Goal: Book appointment/travel/reservation

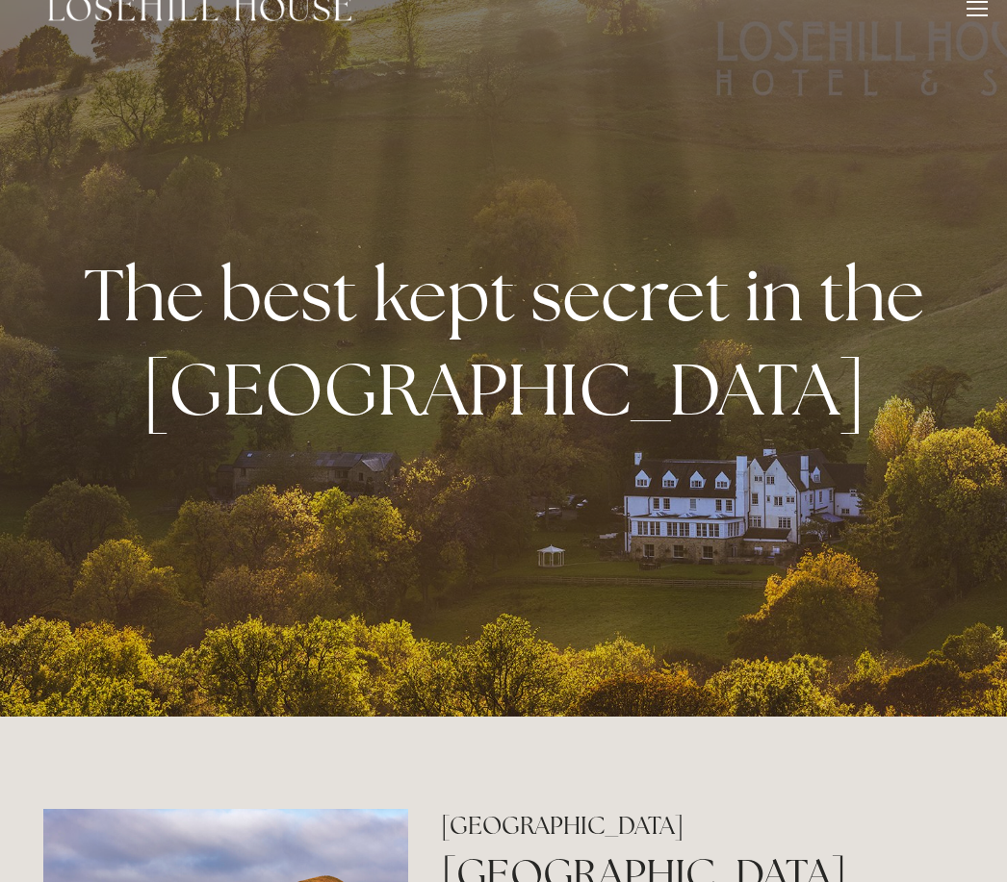
scroll to position [34, 0]
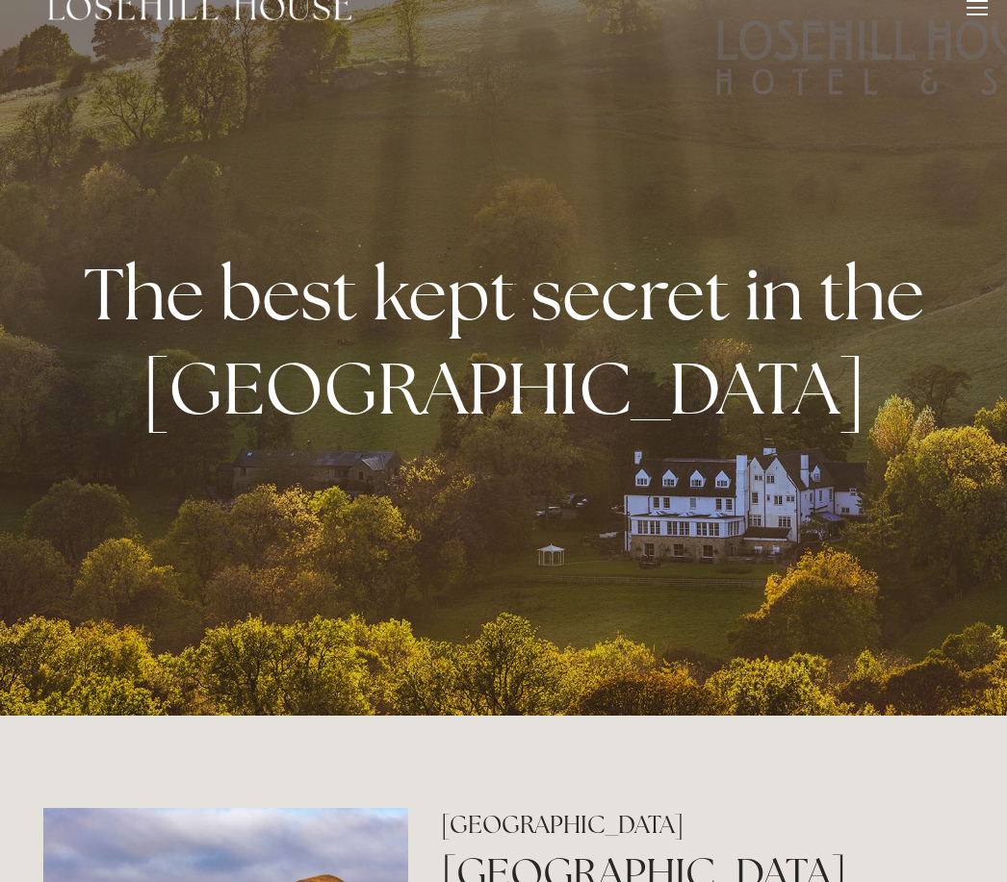
click at [976, 16] on div at bounding box center [976, 10] width 21 height 21
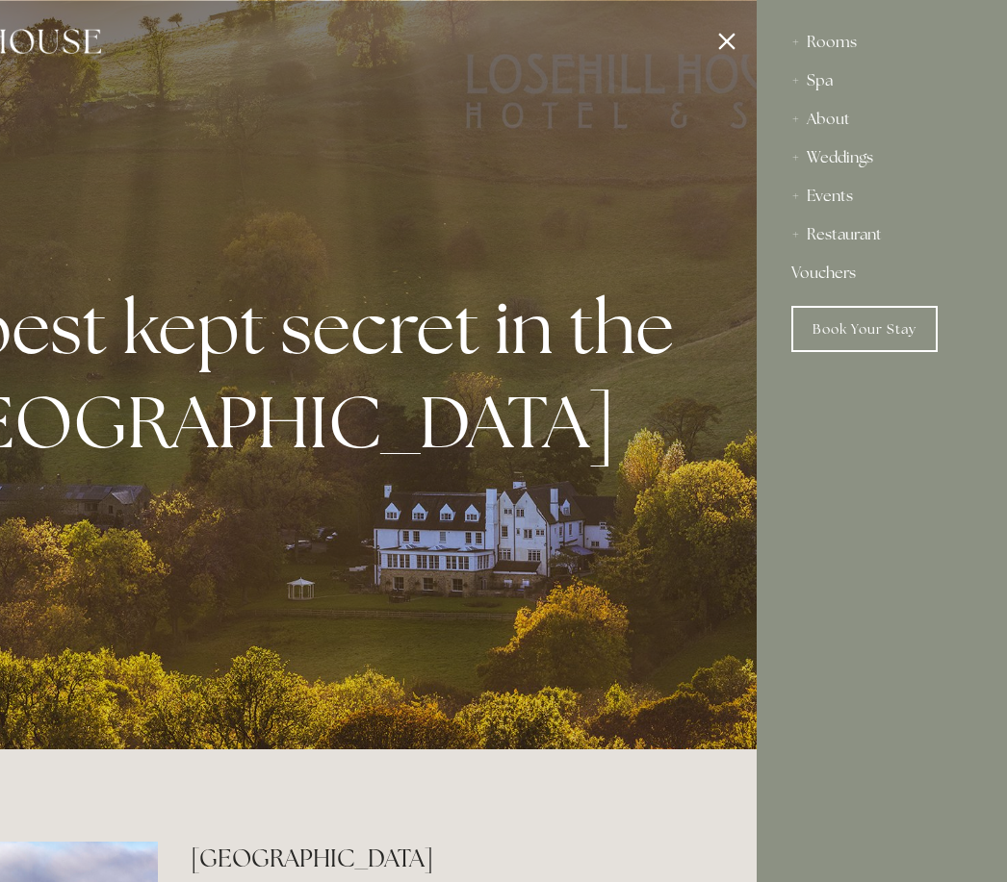
scroll to position [0, 0]
click at [857, 244] on div "Restaurant" at bounding box center [881, 235] width 181 height 38
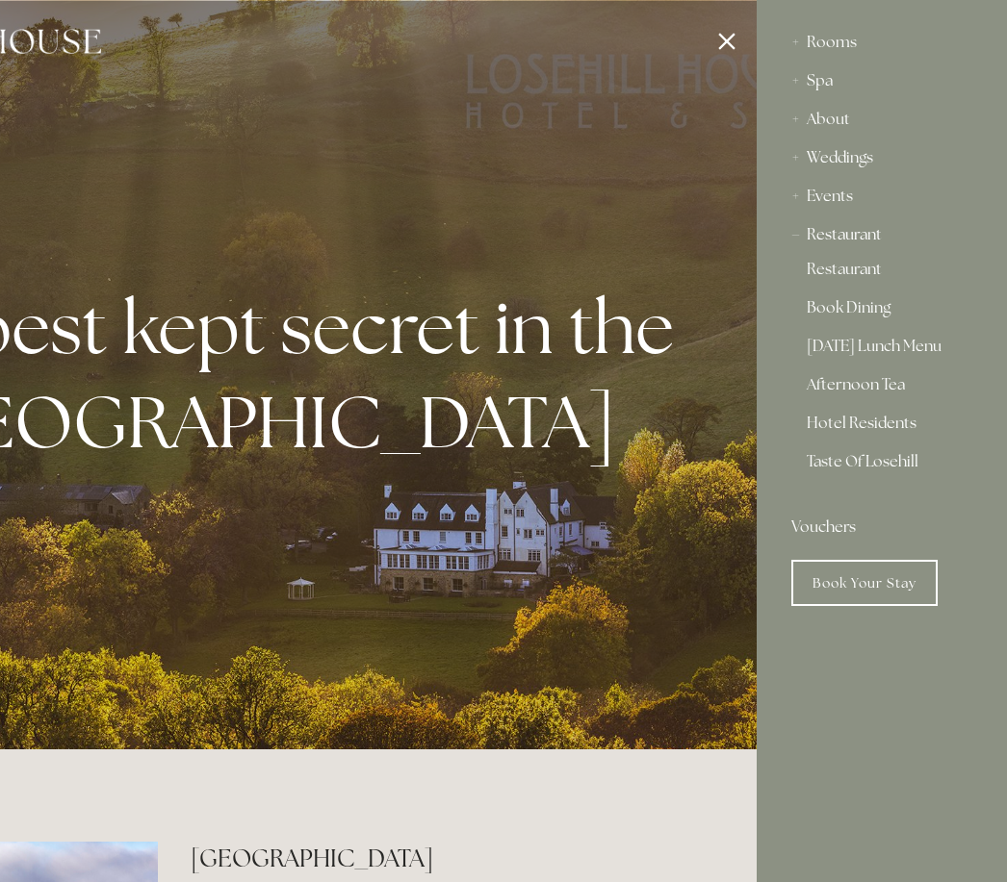
click at [847, 242] on div "Restaurant" at bounding box center [881, 235] width 181 height 38
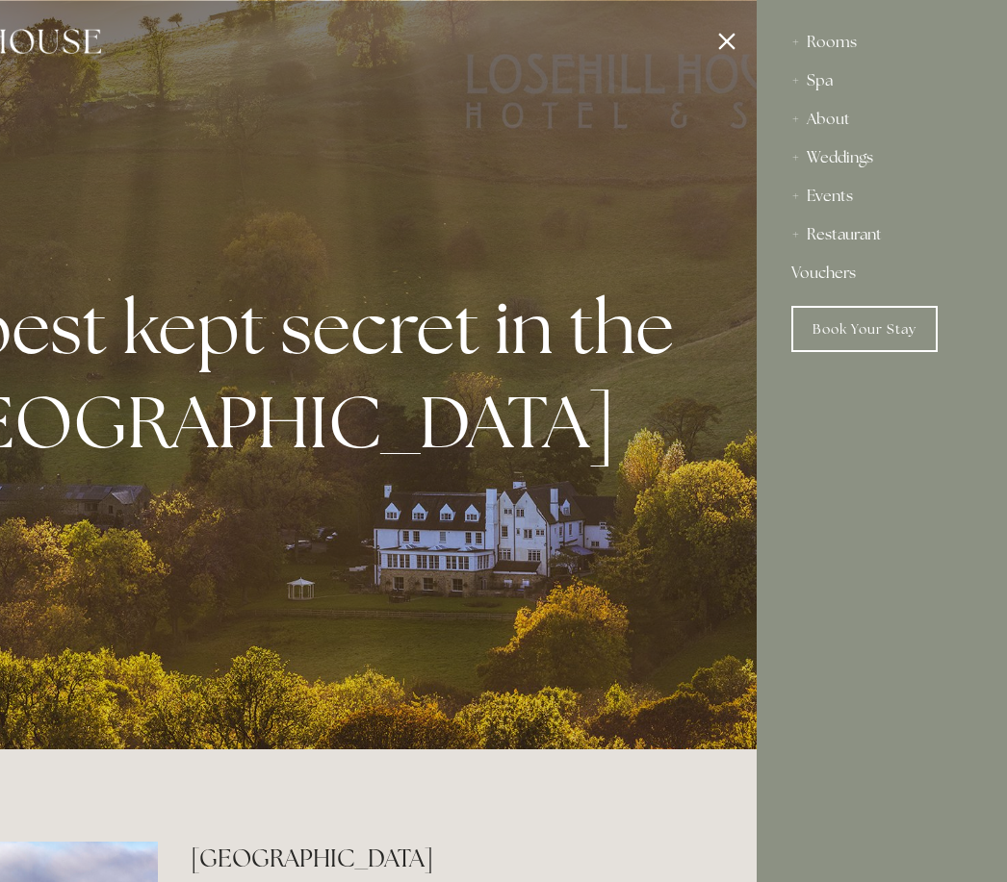
click at [847, 247] on div "Restaurant" at bounding box center [881, 235] width 181 height 38
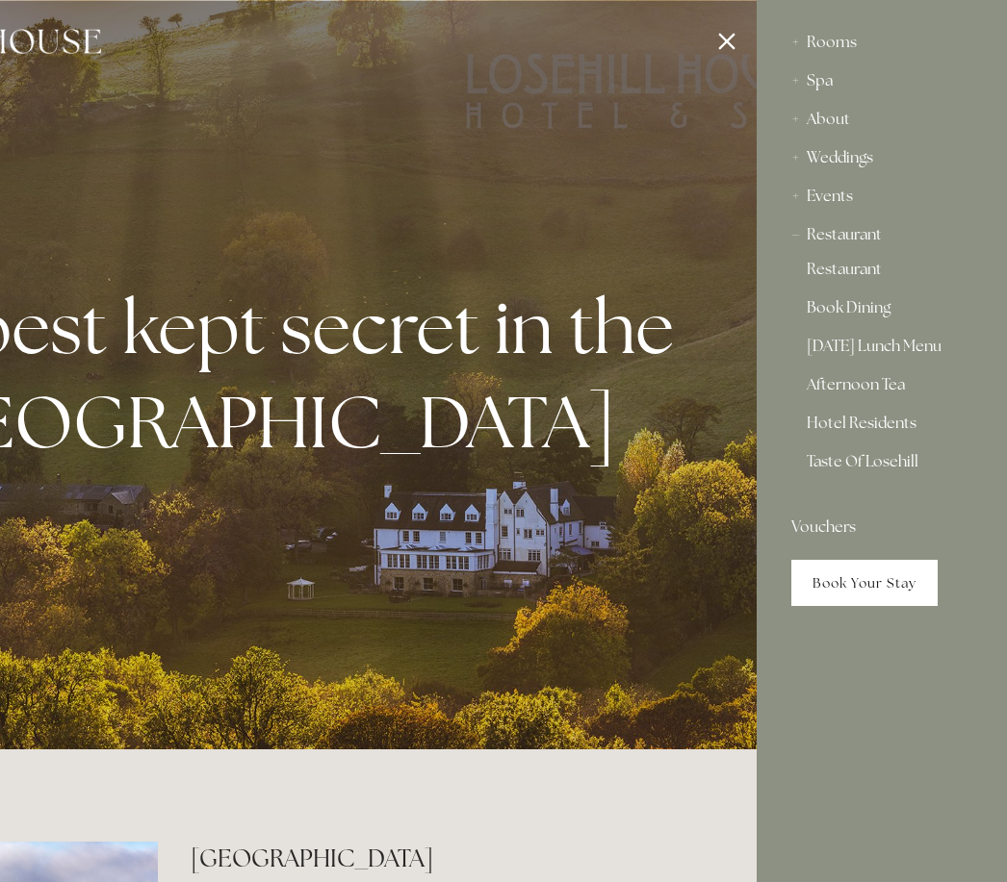
click at [855, 582] on link "Book Your Stay" at bounding box center [864, 583] width 146 height 46
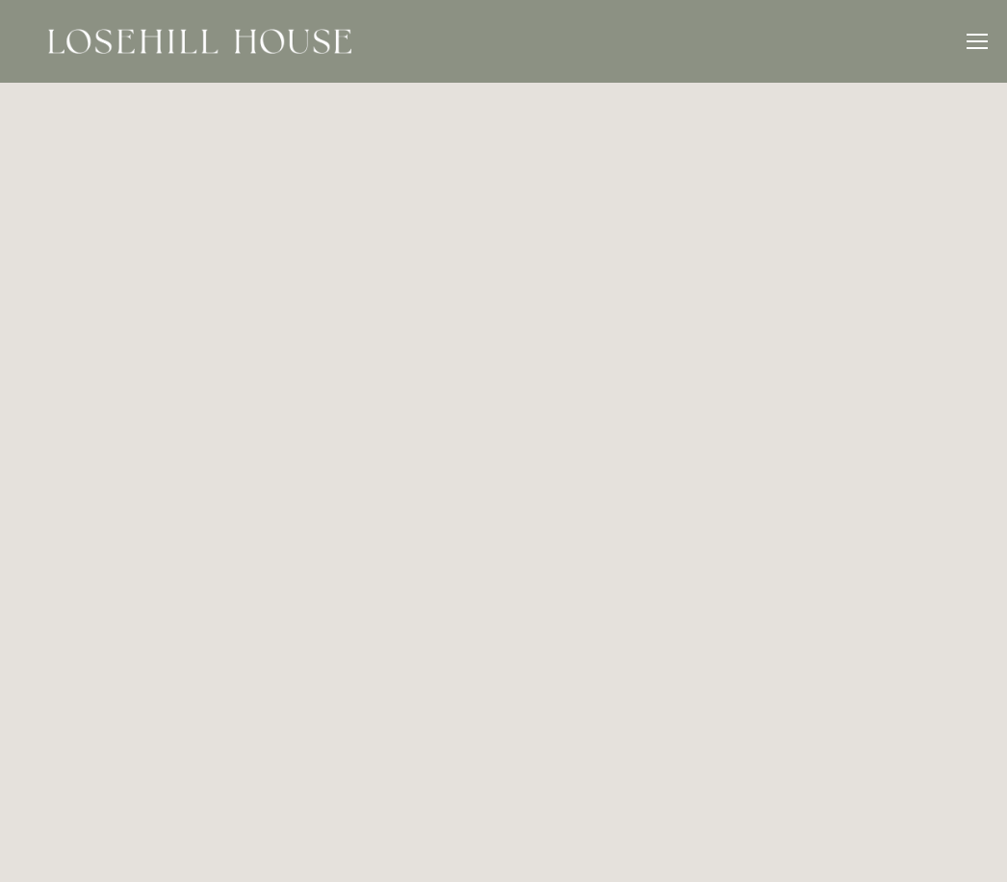
click at [976, 52] on div at bounding box center [976, 44] width 21 height 21
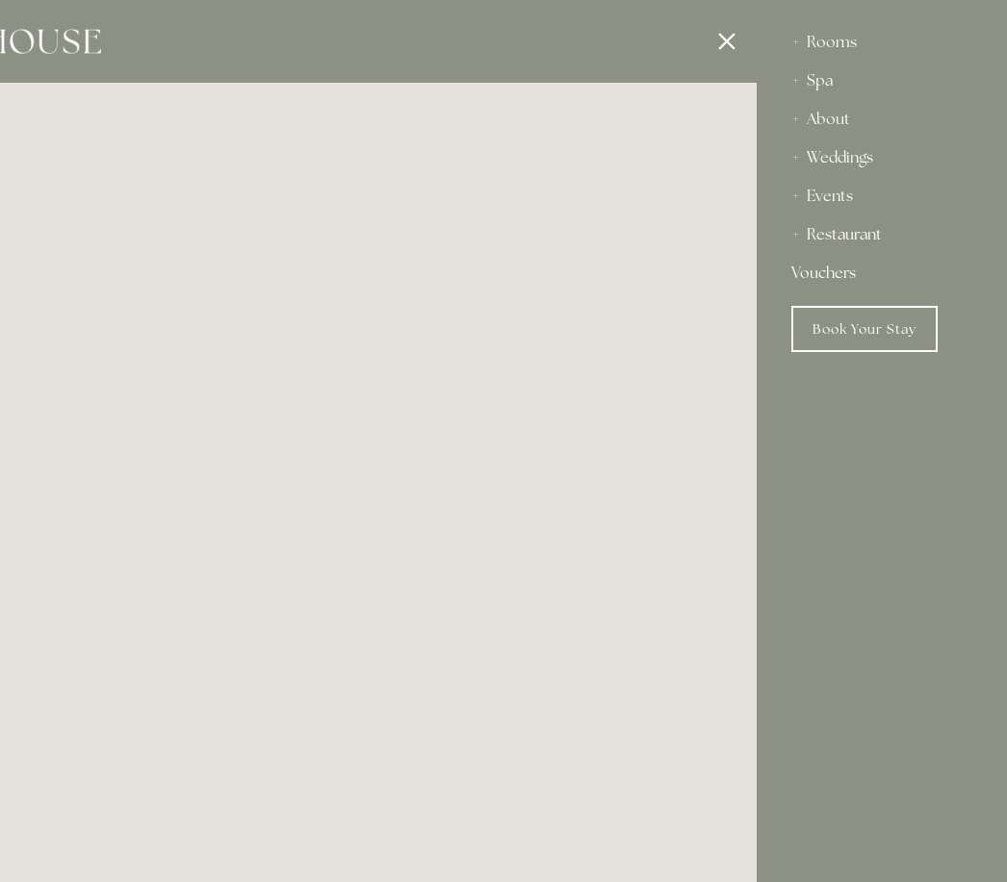
click at [837, 234] on div "Restaurant" at bounding box center [881, 235] width 181 height 38
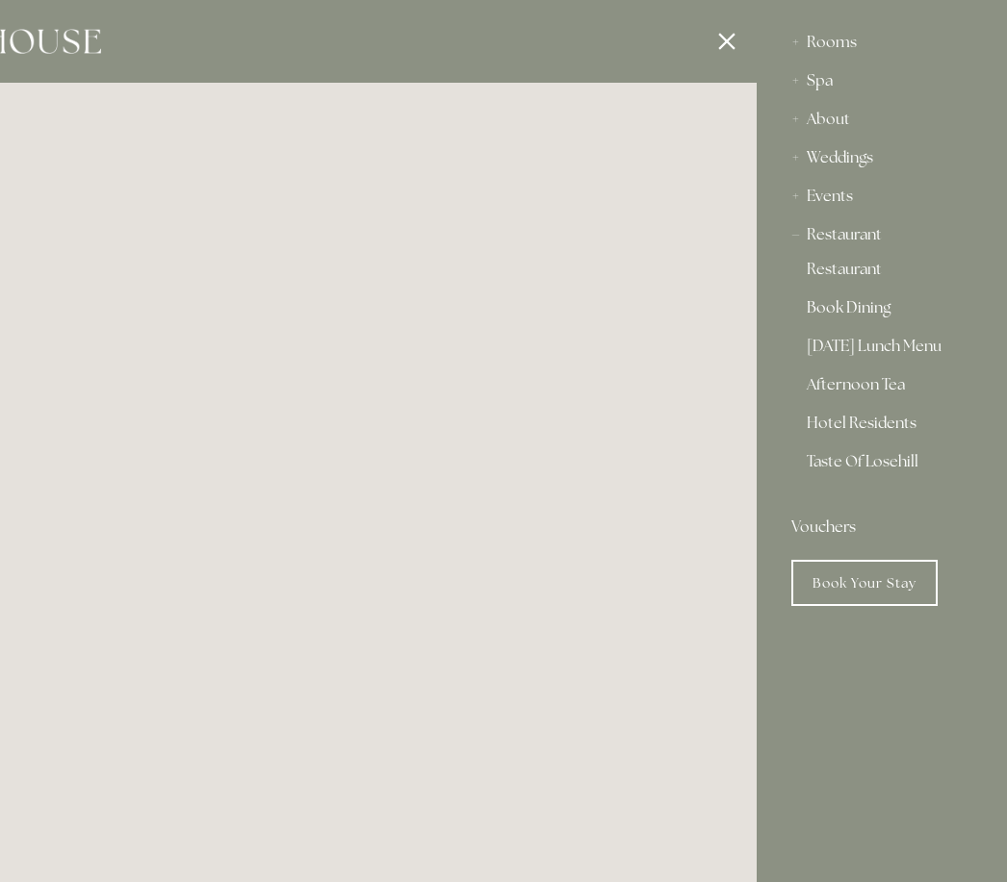
click at [853, 316] on link "Book Dining" at bounding box center [881, 311] width 150 height 23
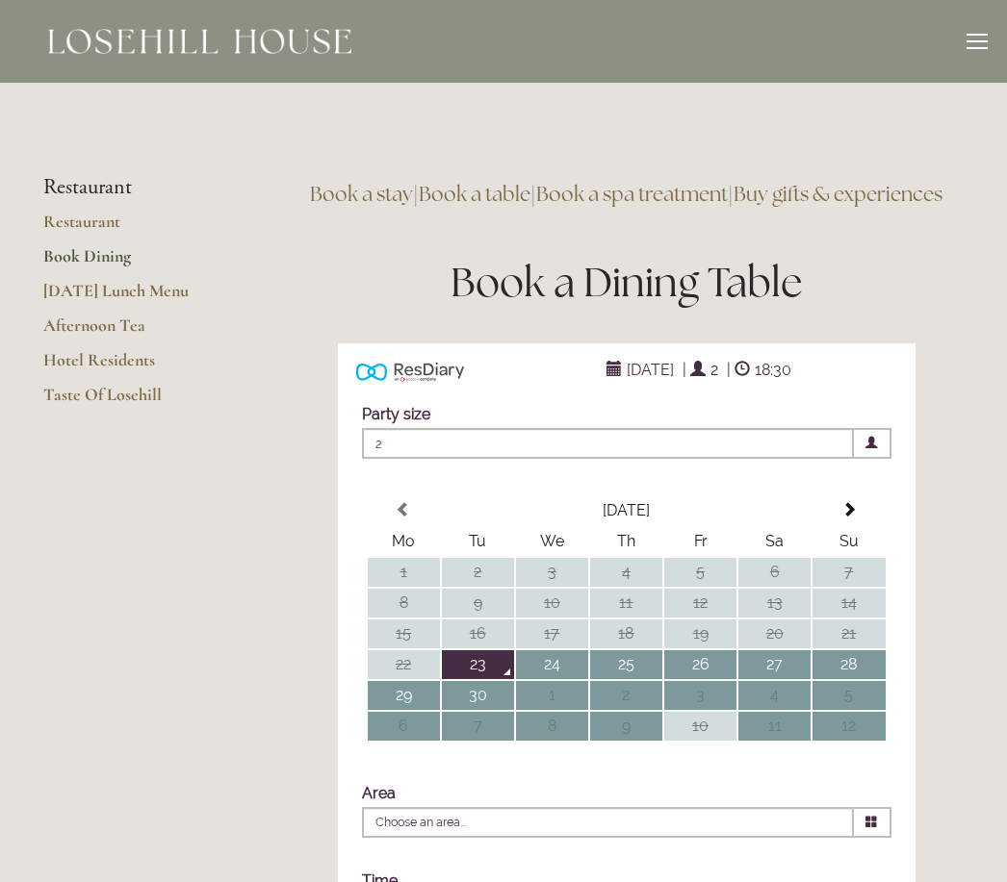
type input "Any Area"
click at [103, 410] on link "Taste Of Losehill" at bounding box center [135, 401] width 184 height 35
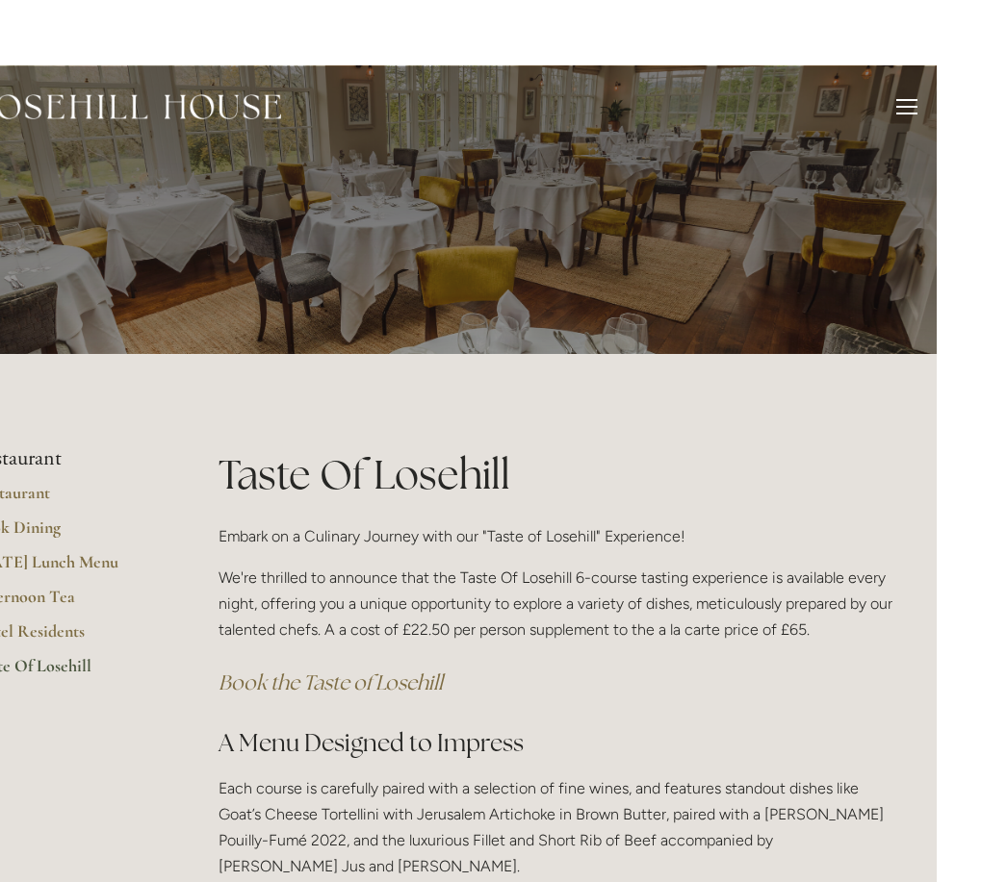
scroll to position [13, 0]
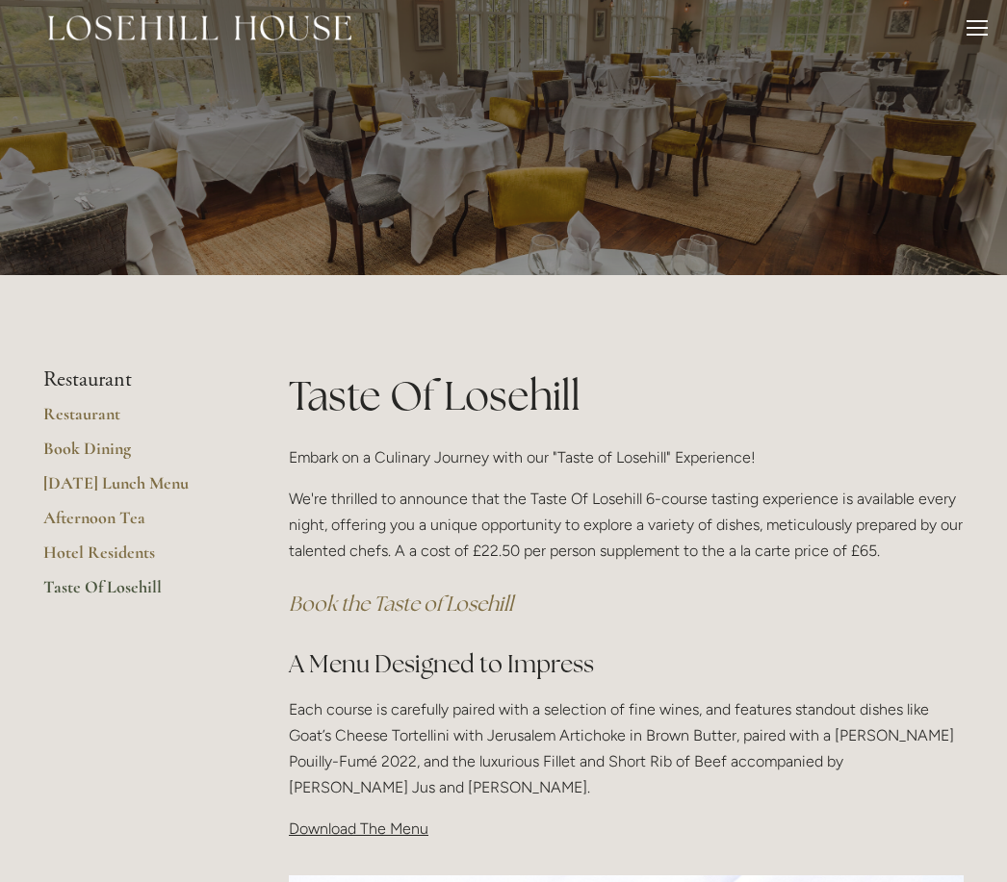
click at [982, 39] on div at bounding box center [976, 30] width 21 height 21
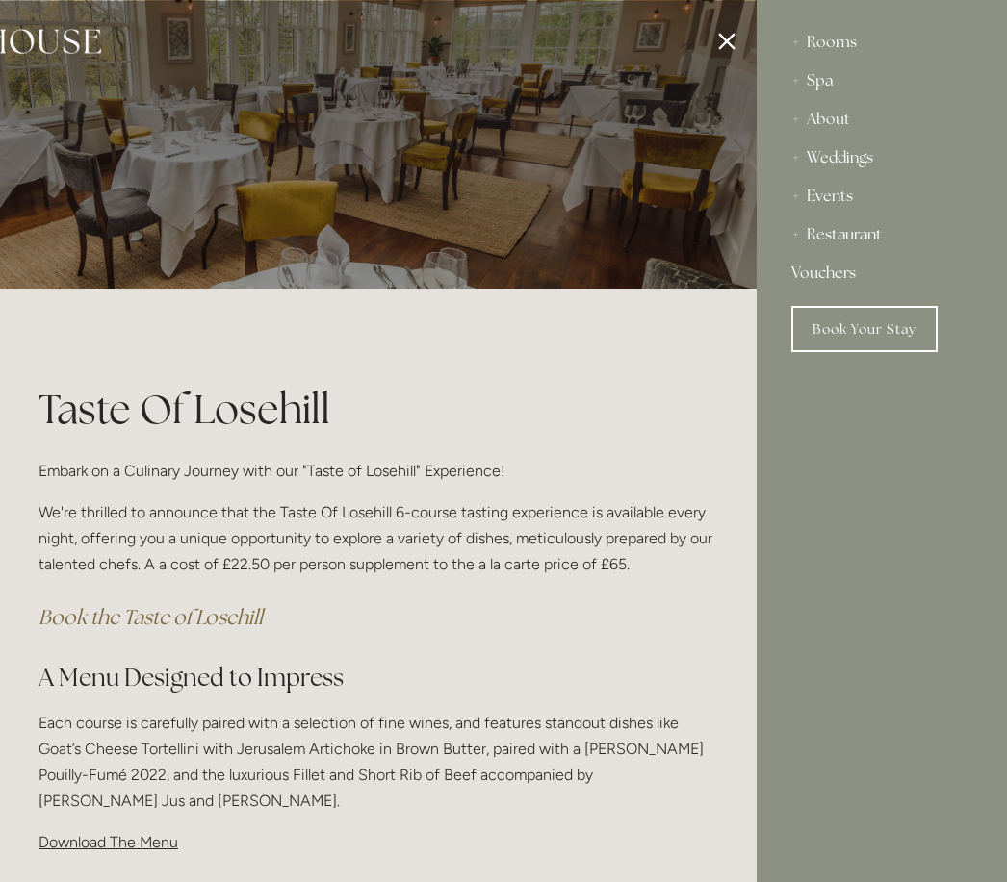
scroll to position [0, 0]
click at [815, 88] on div "Spa" at bounding box center [881, 81] width 181 height 38
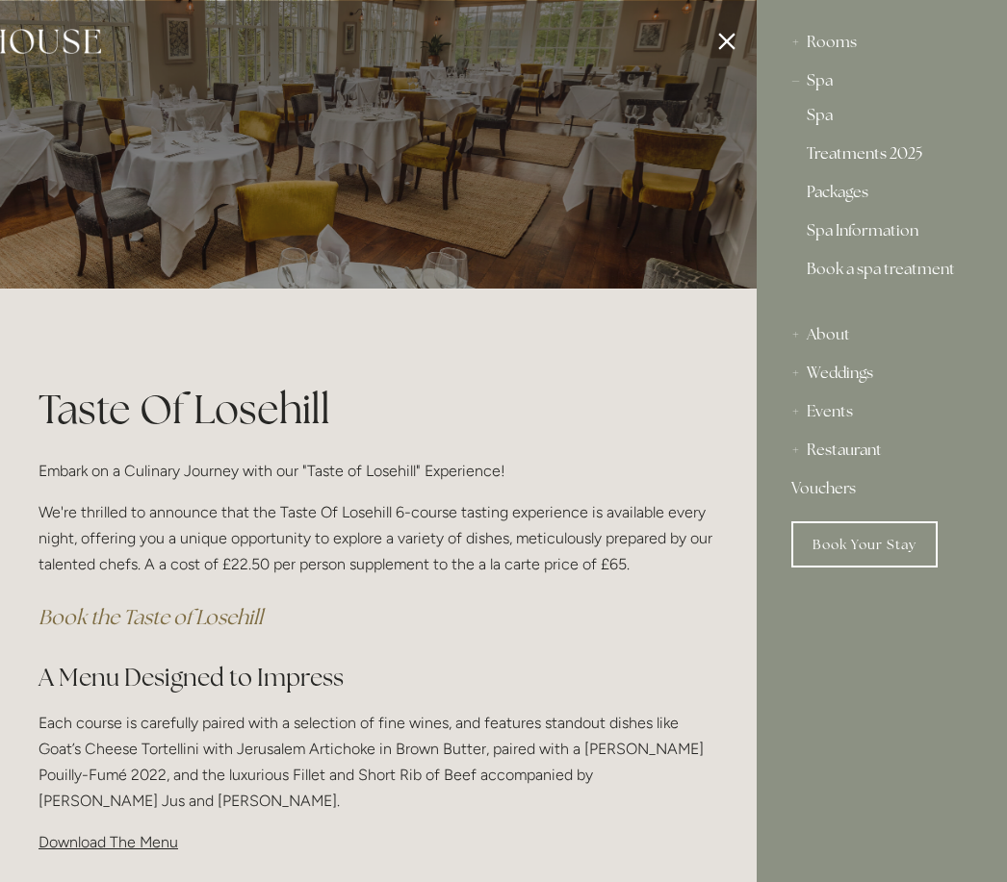
click at [880, 161] on link "Treatments 2025" at bounding box center [881, 157] width 150 height 23
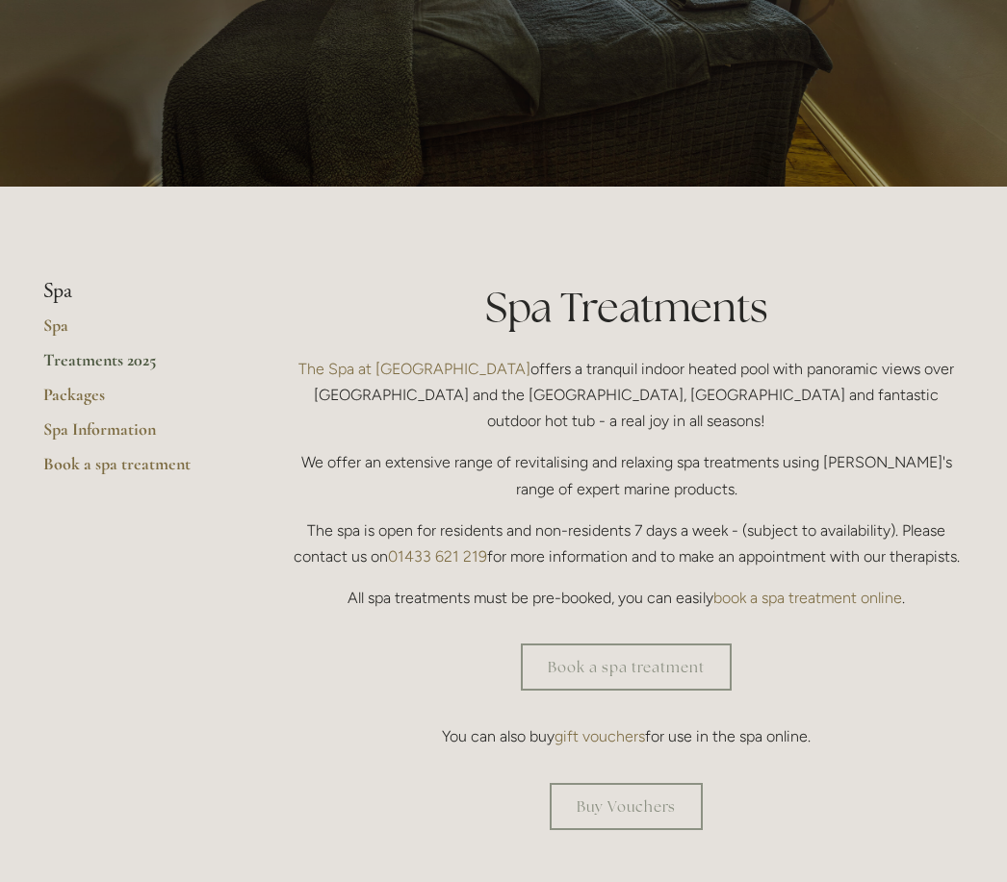
scroll to position [220, 0]
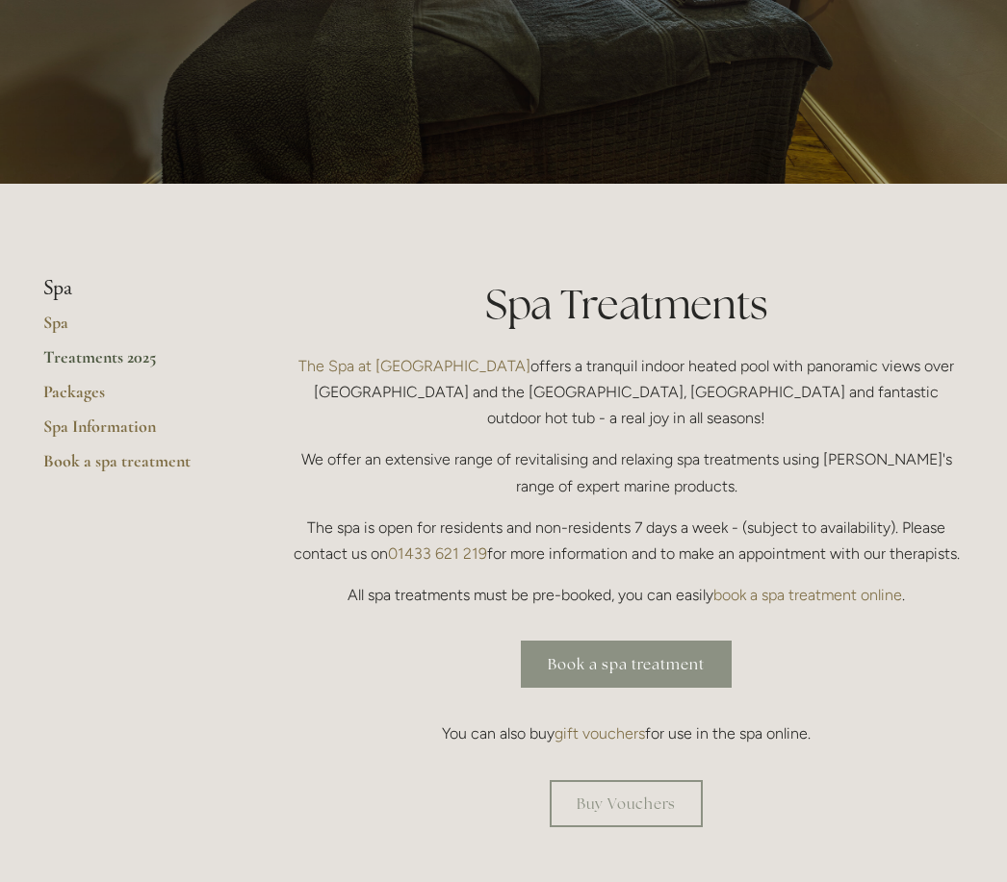
click at [640, 650] on link "Book a spa treatment" at bounding box center [626, 664] width 211 height 47
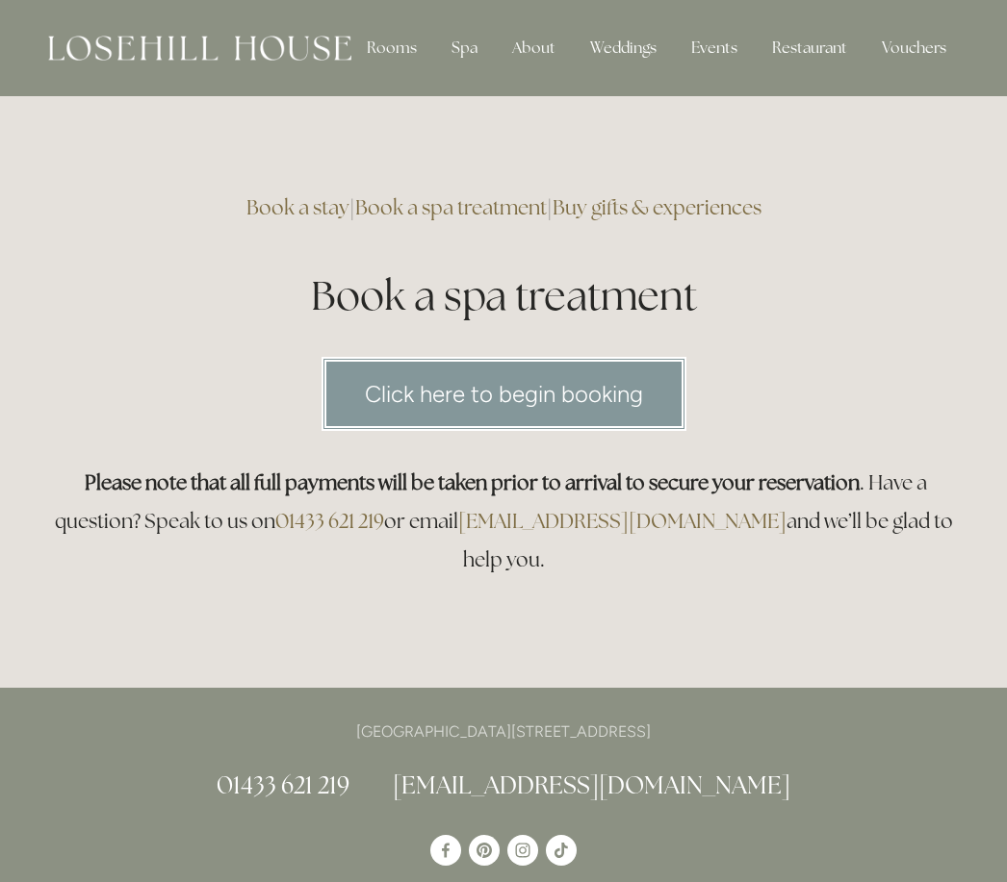
click at [491, 399] on link "Click here to begin booking" at bounding box center [503, 394] width 365 height 74
